Goal: Obtain resource: Obtain resource

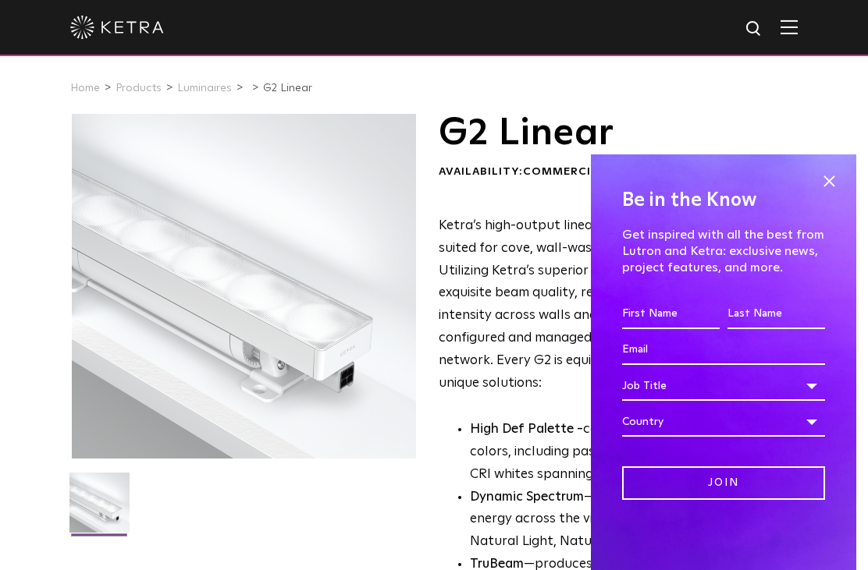
click at [822, 197] on h4 "Be in the Know" at bounding box center [723, 201] width 203 height 30
click at [830, 172] on span at bounding box center [828, 181] width 23 height 23
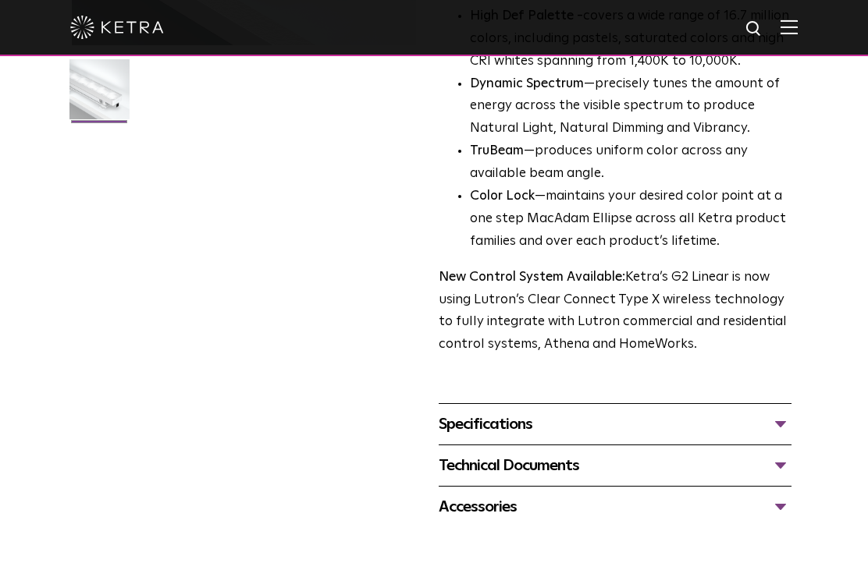
scroll to position [417, 0]
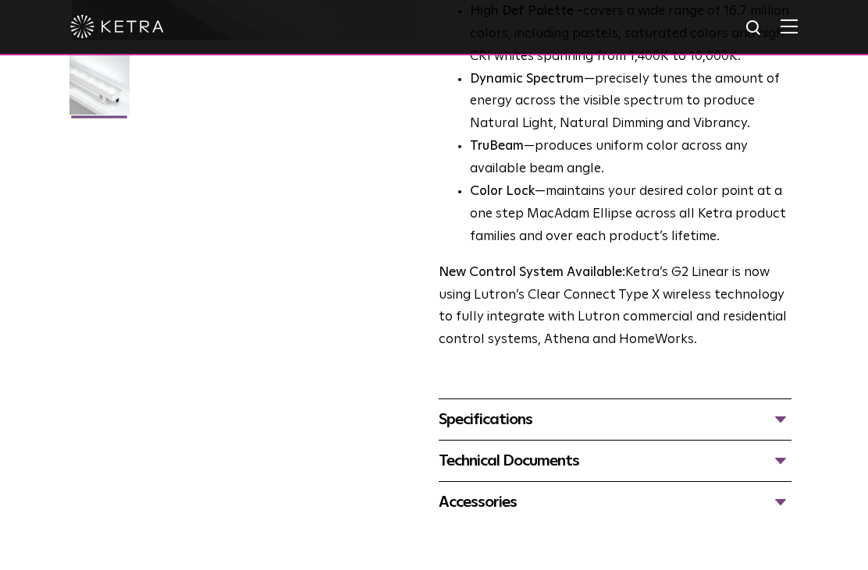
click at [774, 408] on div "Specifications" at bounding box center [615, 420] width 353 height 25
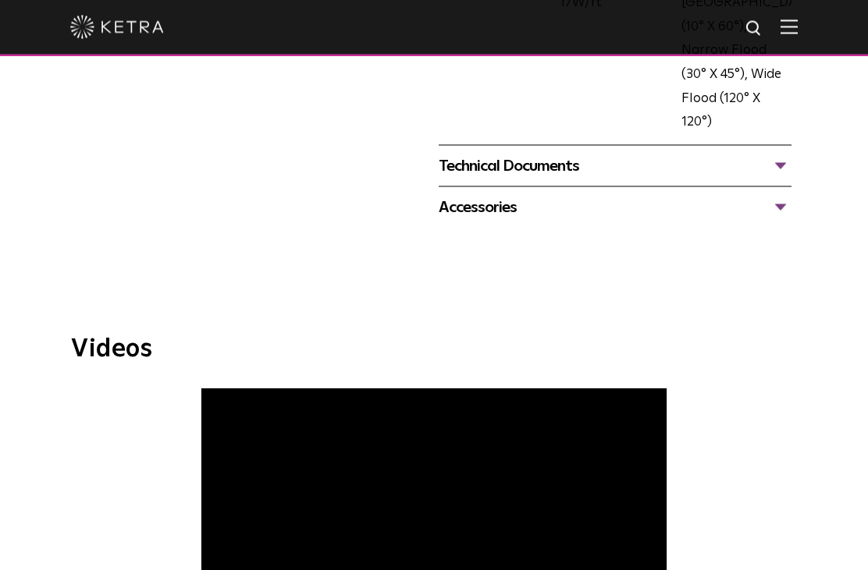
scroll to position [1017, 0]
click at [786, 194] on div "Accessories" at bounding box center [615, 206] width 353 height 25
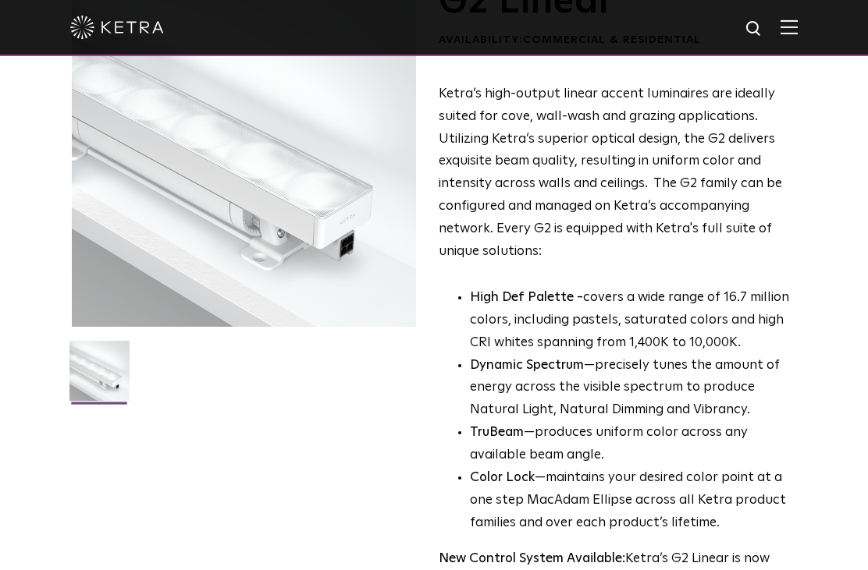
scroll to position [0, 0]
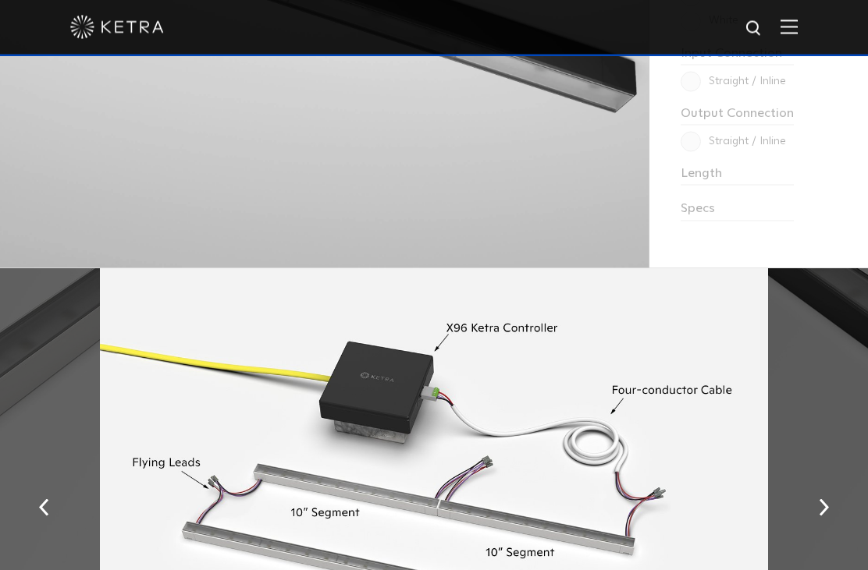
scroll to position [1621, 0]
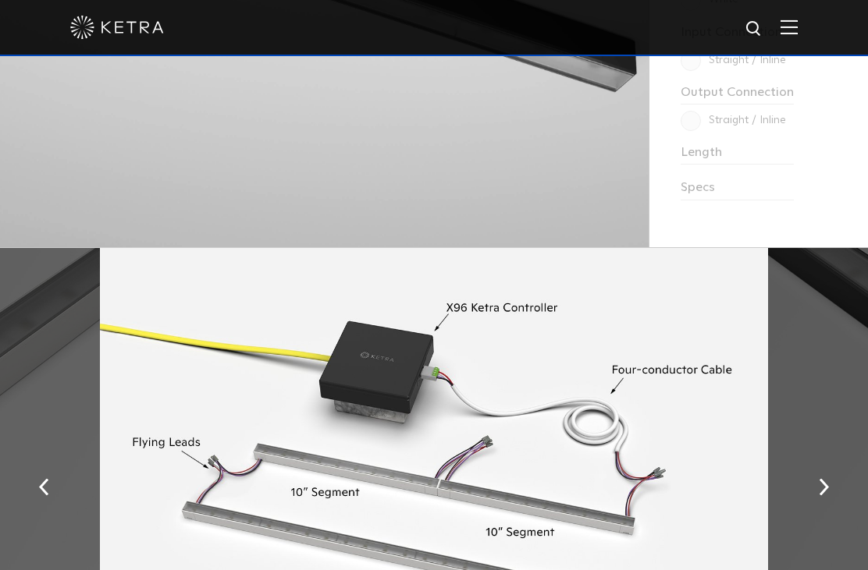
click at [814, 513] on button "button" at bounding box center [824, 486] width 34 height 54
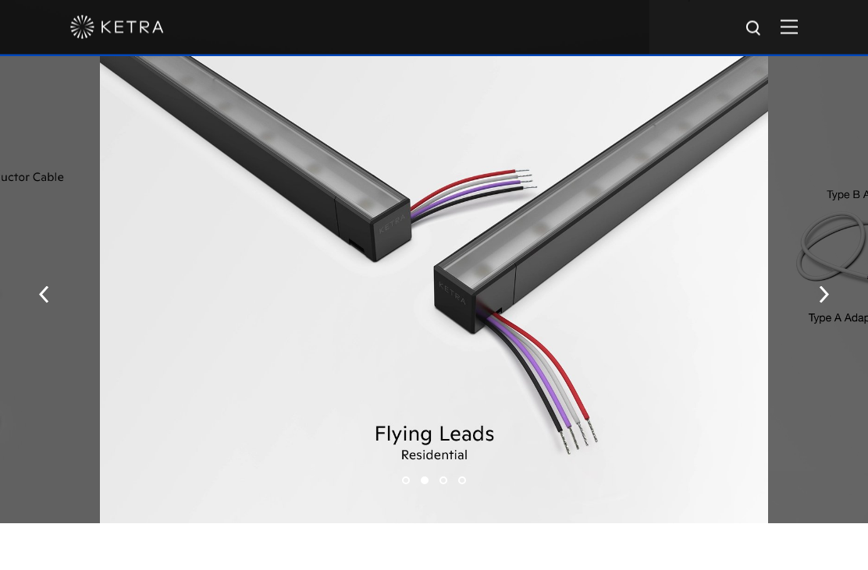
scroll to position [1815, 0]
click at [826, 302] on img "button" at bounding box center [823, 293] width 10 height 17
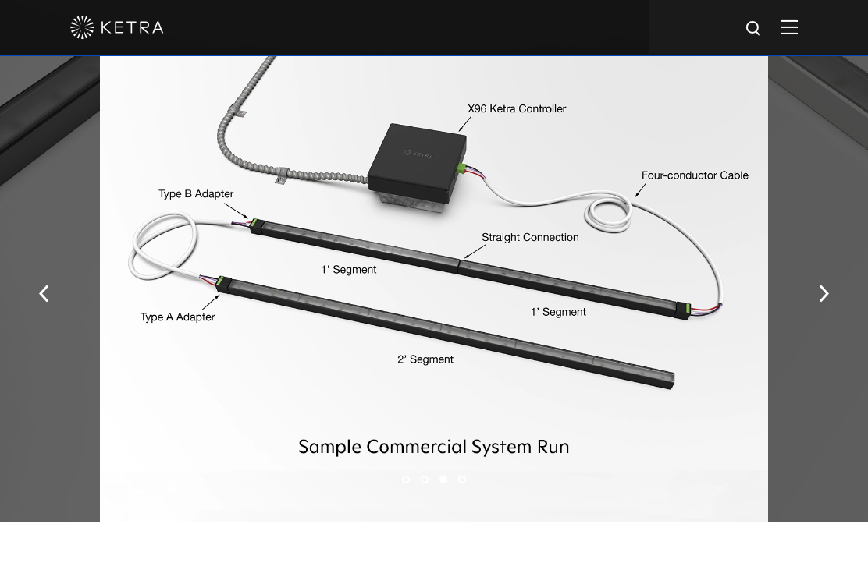
click at [822, 302] on img "button" at bounding box center [823, 293] width 10 height 17
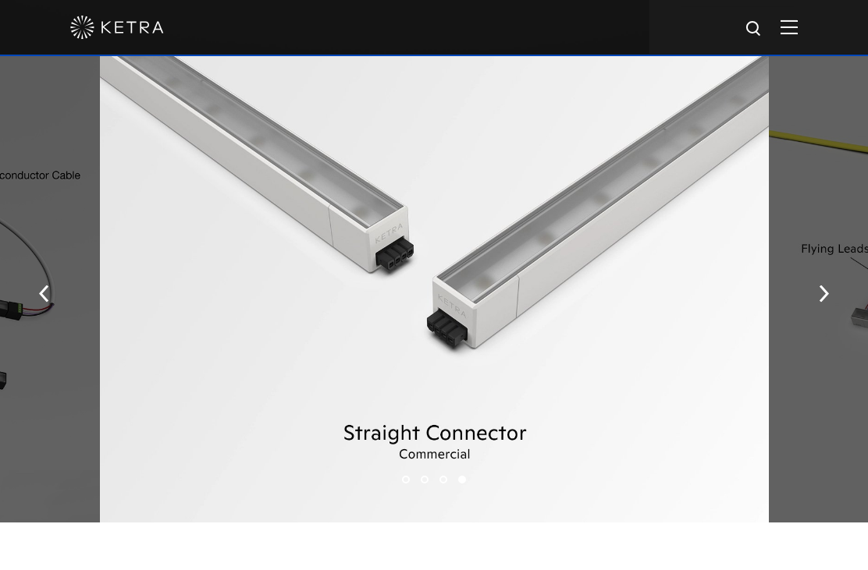
click at [818, 319] on button "button" at bounding box center [824, 292] width 34 height 54
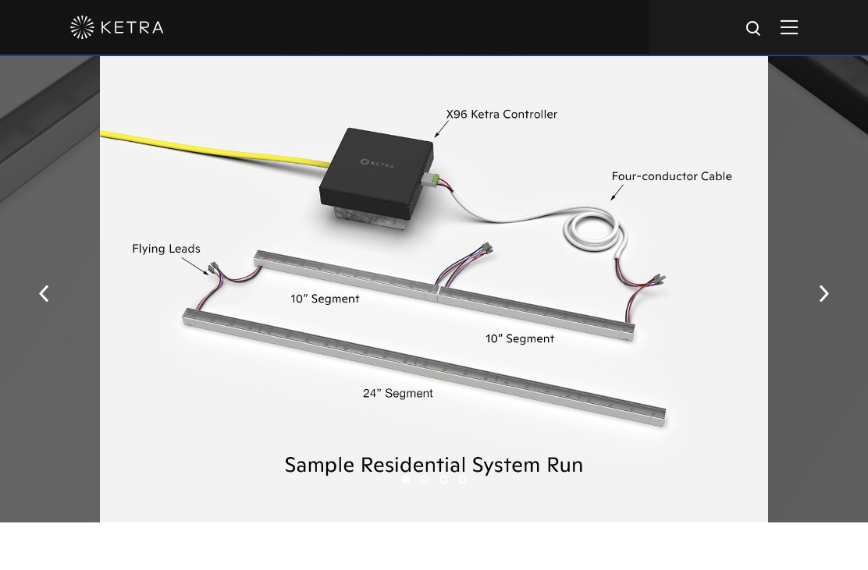
click at [824, 302] on img "button" at bounding box center [823, 293] width 10 height 17
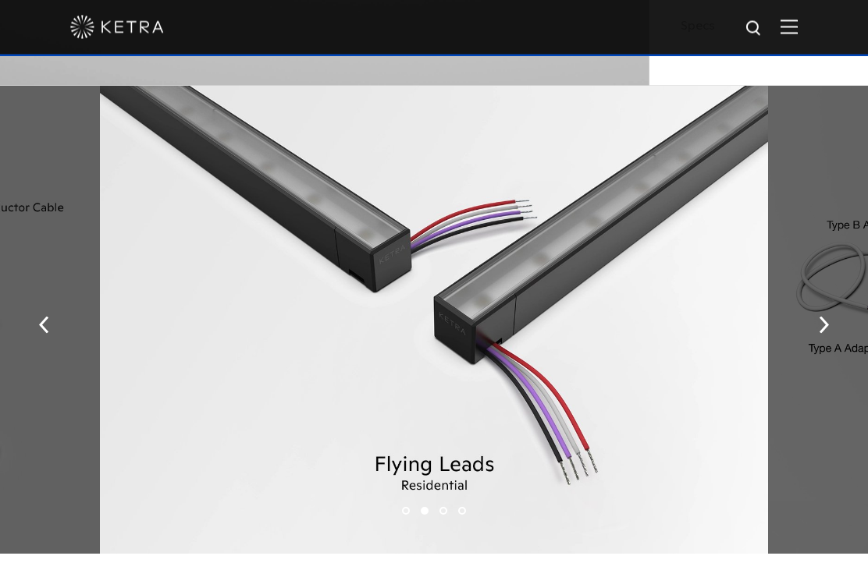
scroll to position [1783, 0]
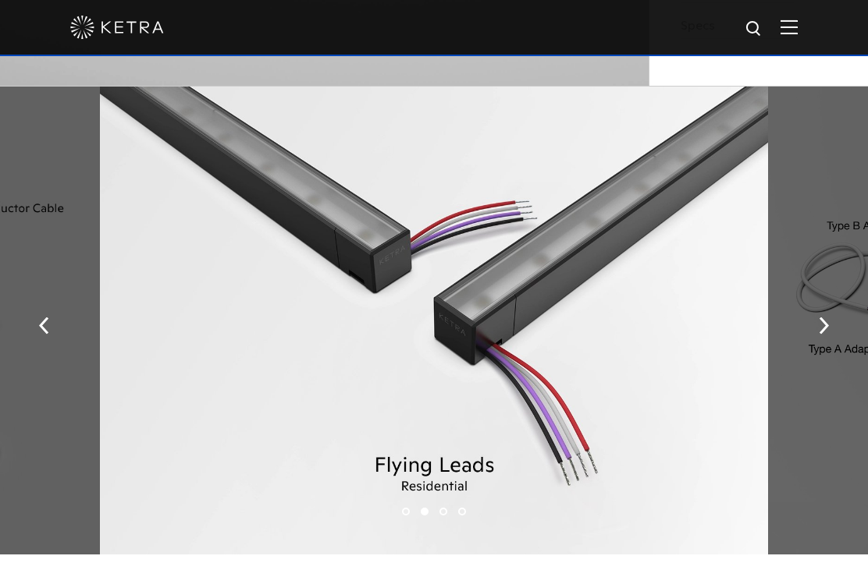
click at [818, 351] on button "button" at bounding box center [824, 324] width 34 height 54
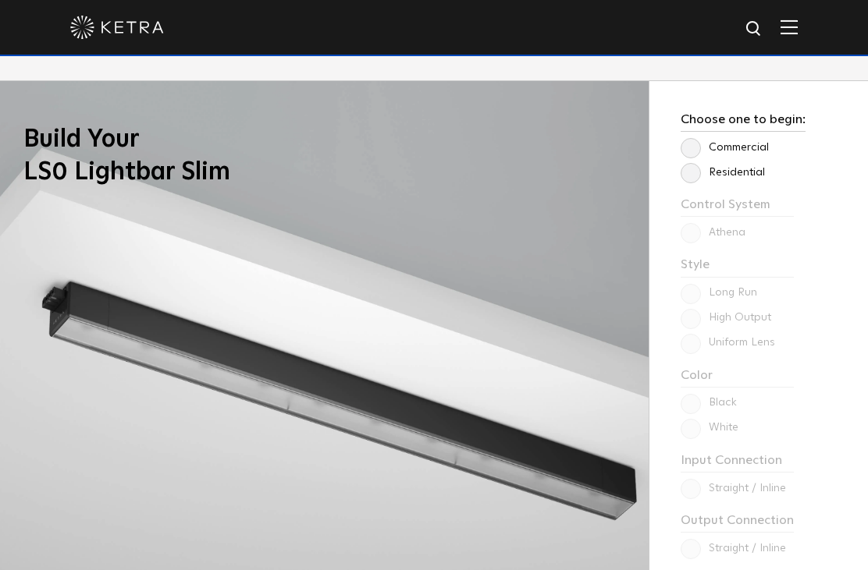
scroll to position [1192, 0]
click at [695, 180] on label "Residential" at bounding box center [722, 173] width 84 height 13
click at [0, 0] on input "Residential" at bounding box center [0, 0] width 0 height 0
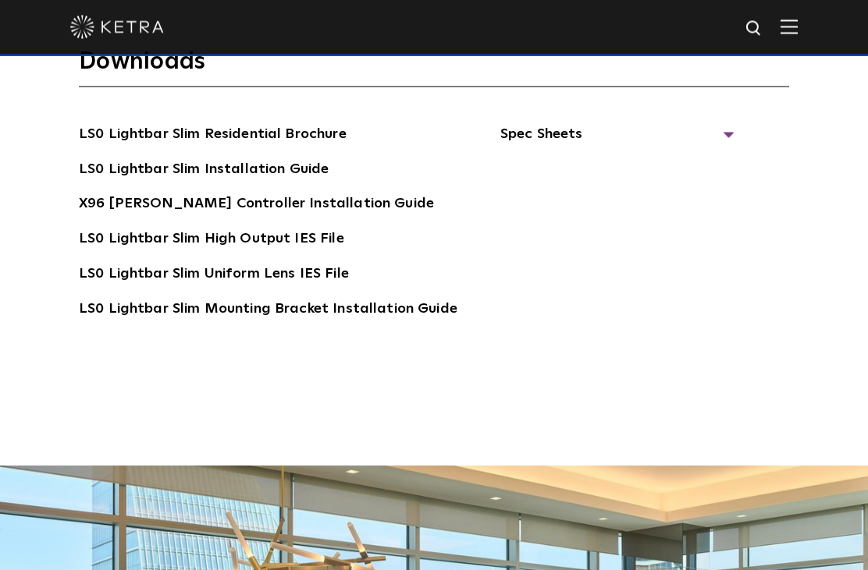
scroll to position [2935, 0]
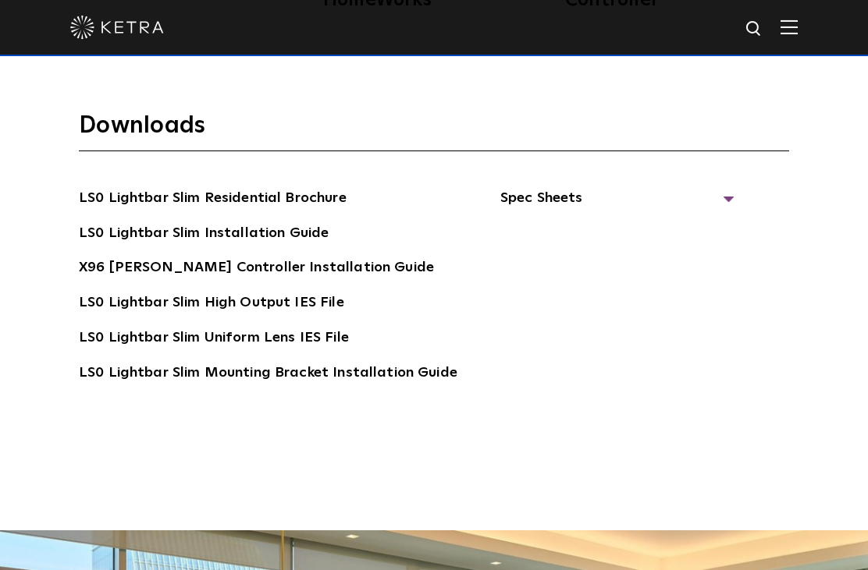
click at [719, 222] on span "Spec Sheets" at bounding box center [617, 204] width 234 height 34
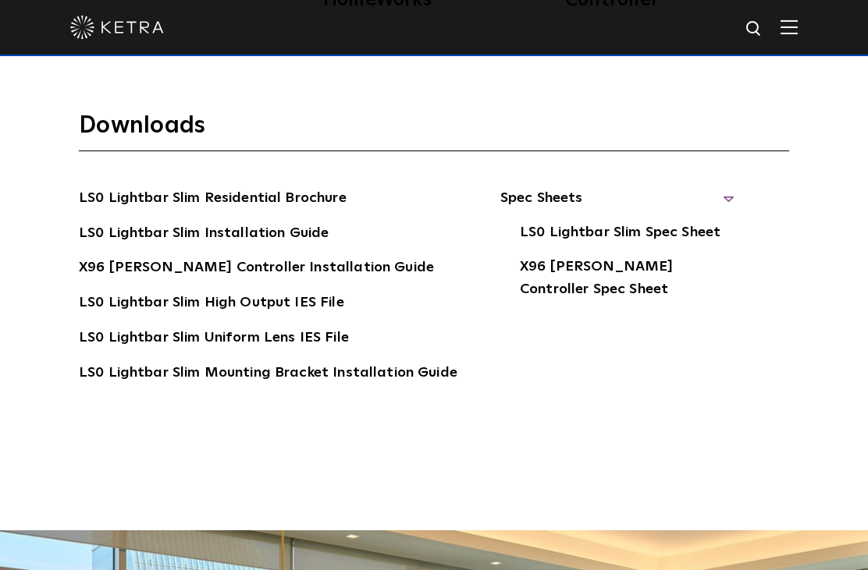
click at [659, 247] on link "LS0 Lightbar Slim Spec Sheet" at bounding box center [620, 234] width 201 height 25
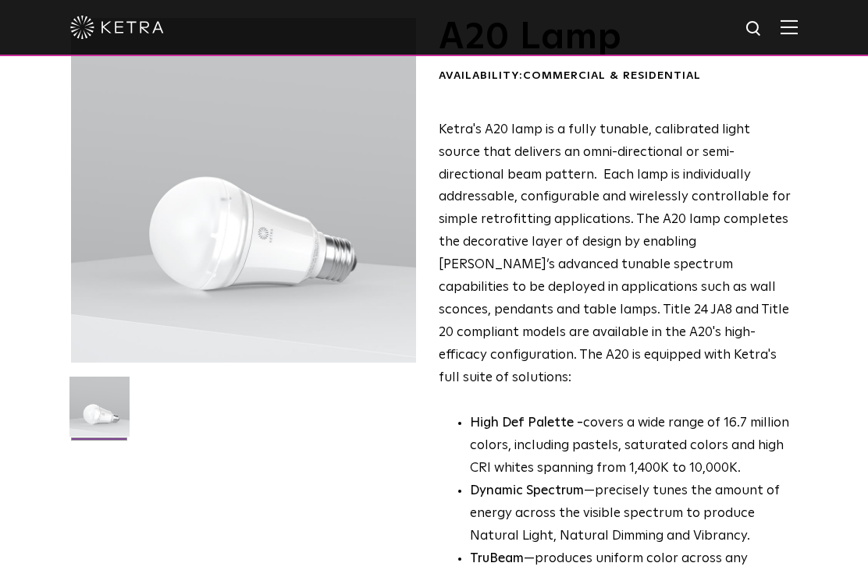
scroll to position [95, 0]
click at [678, 549] on li "TruBeam —produces uniform color across any available beam angle." at bounding box center [630, 571] width 321 height 45
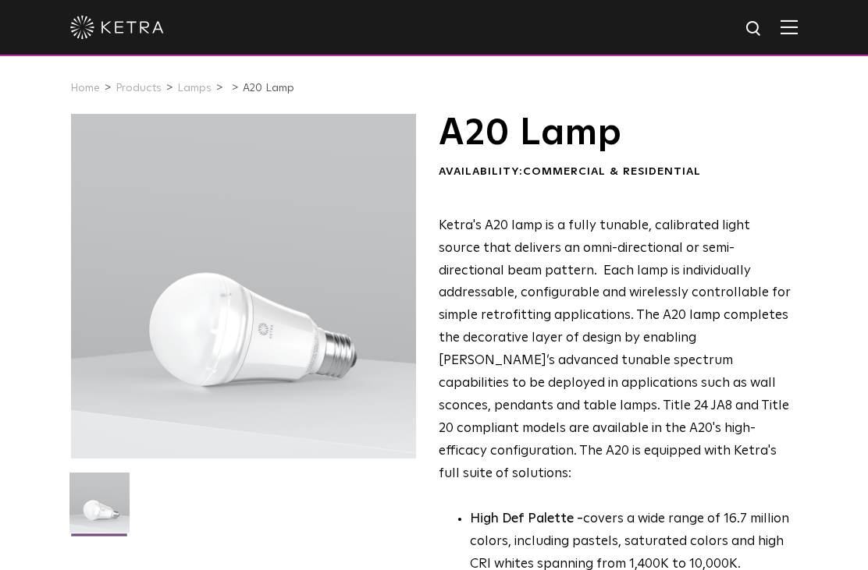
click at [807, 28] on div at bounding box center [434, 28] width 868 height 56
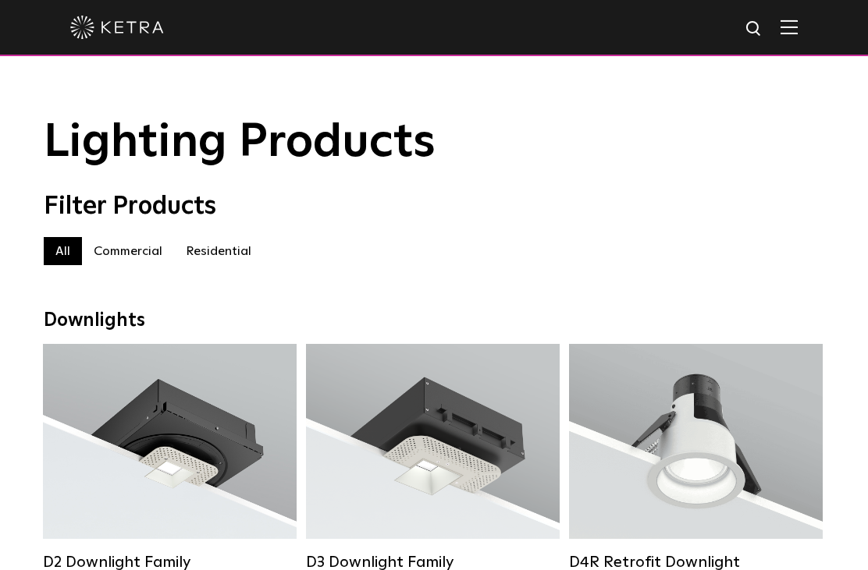
click at [236, 250] on label "Residential" at bounding box center [218, 251] width 89 height 28
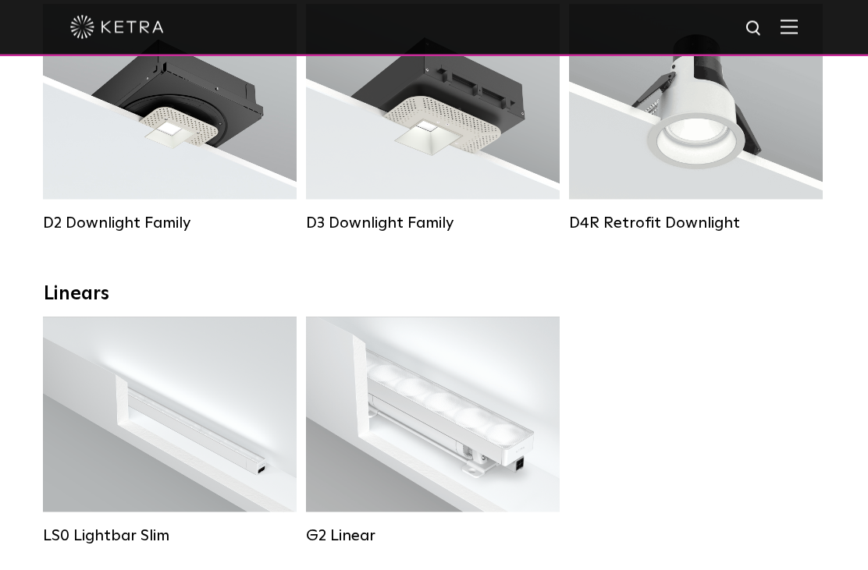
scroll to position [337, 0]
